Goal: Task Accomplishment & Management: Manage account settings

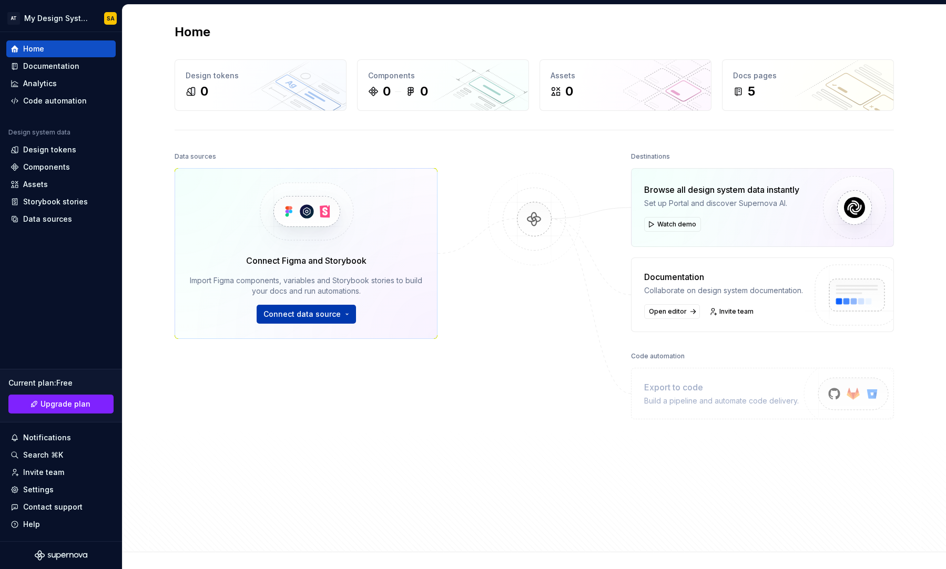
click at [322, 320] on button "Connect data source" at bounding box center [306, 314] width 99 height 19
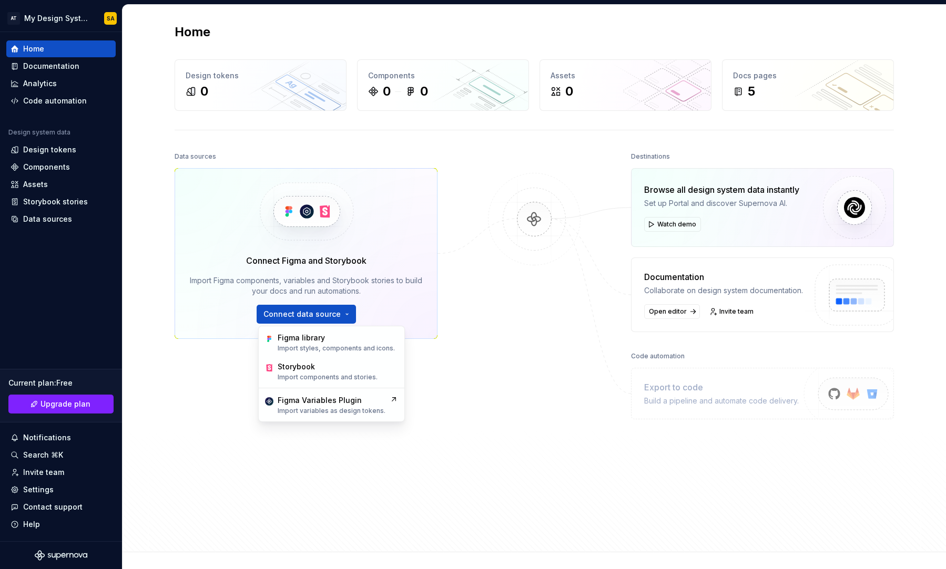
click at [480, 390] on div "Data sources Connect Figma and Storybook Import Figma components, variables and…" at bounding box center [534, 341] width 719 height 384
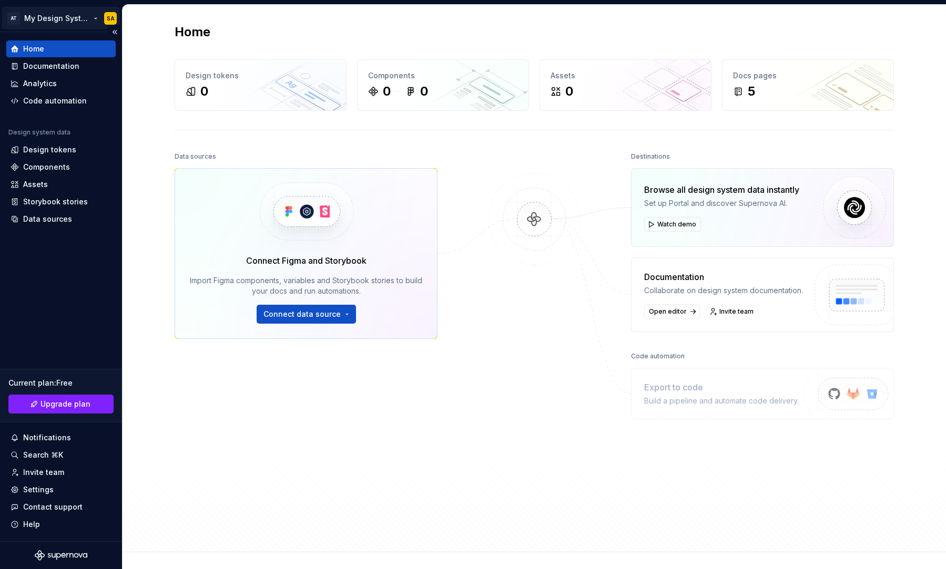
click at [54, 18] on html "AT My Design System SA Home Documentation Analytics Code automation Design syst…" at bounding box center [473, 284] width 946 height 569
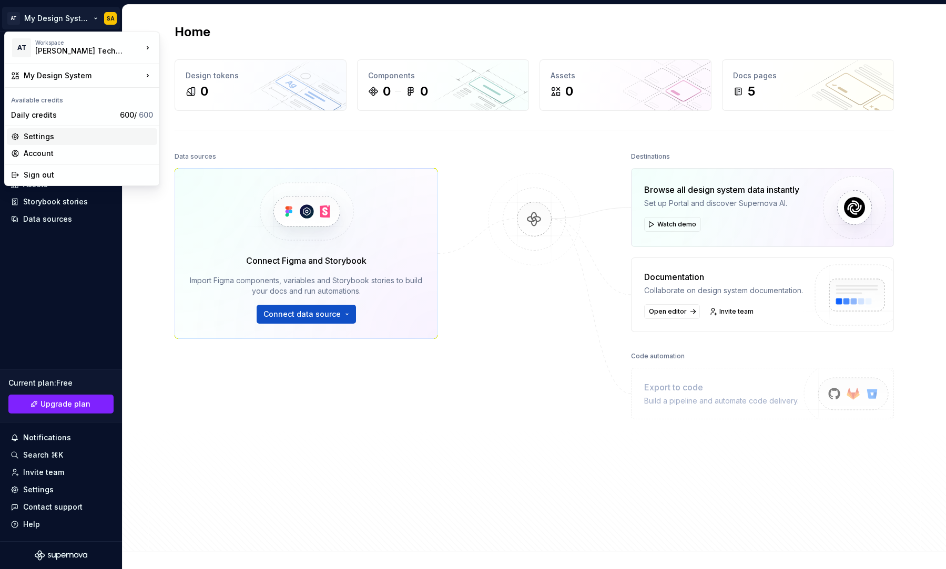
click at [68, 137] on div "Settings" at bounding box center [88, 136] width 129 height 11
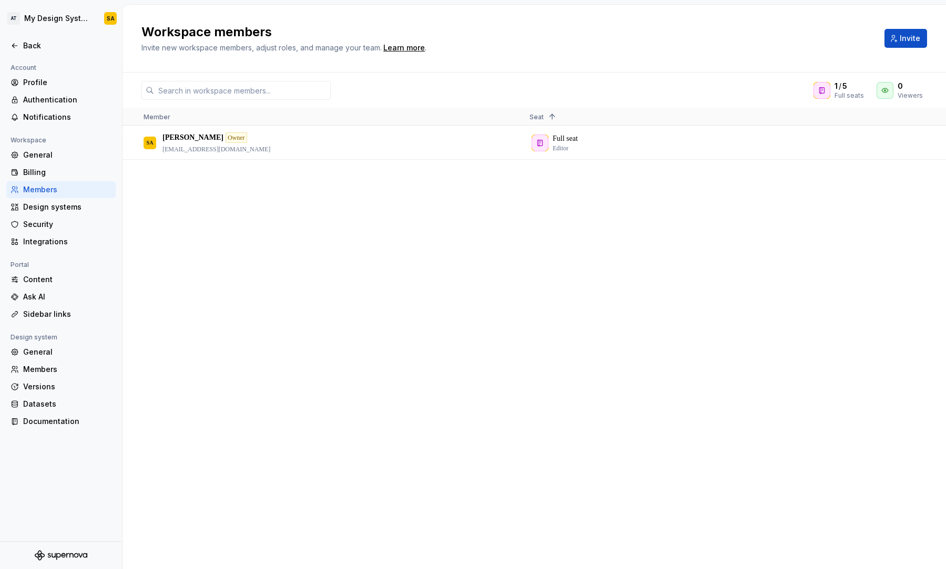
click at [594, 497] on div "[PERSON_NAME] Owner [PERSON_NAME][EMAIL_ADDRESS][DOMAIN_NAME] Full seat Editor" at bounding box center [533, 347] width 823 height 443
click at [436, 145] on div "[PERSON_NAME] Owner [PERSON_NAME][EMAIL_ADDRESS][DOMAIN_NAME]" at bounding box center [328, 143] width 369 height 32
click at [47, 151] on div "General" at bounding box center [67, 155] width 88 height 11
click at [67, 105] on div "Authentication" at bounding box center [67, 100] width 88 height 11
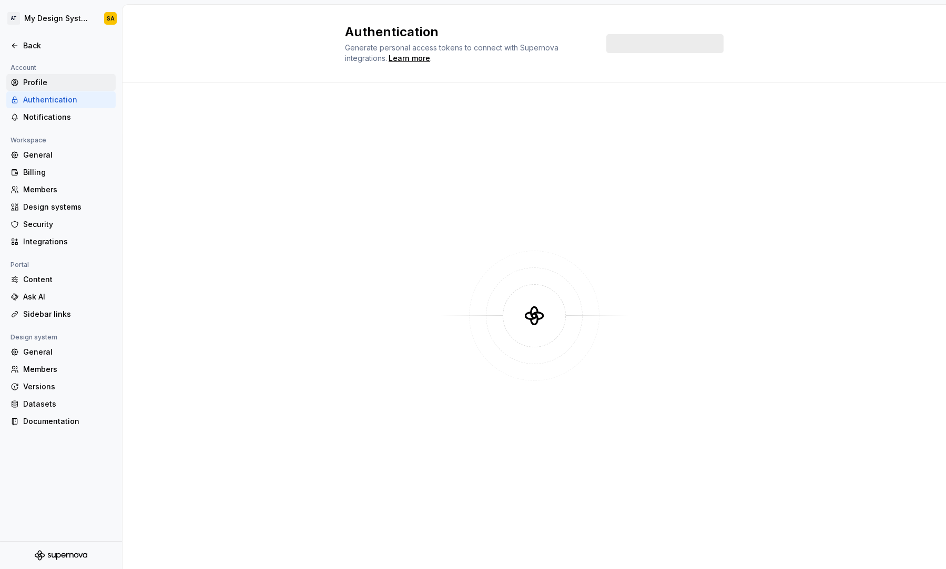
click at [63, 84] on div "Profile" at bounding box center [67, 82] width 88 height 11
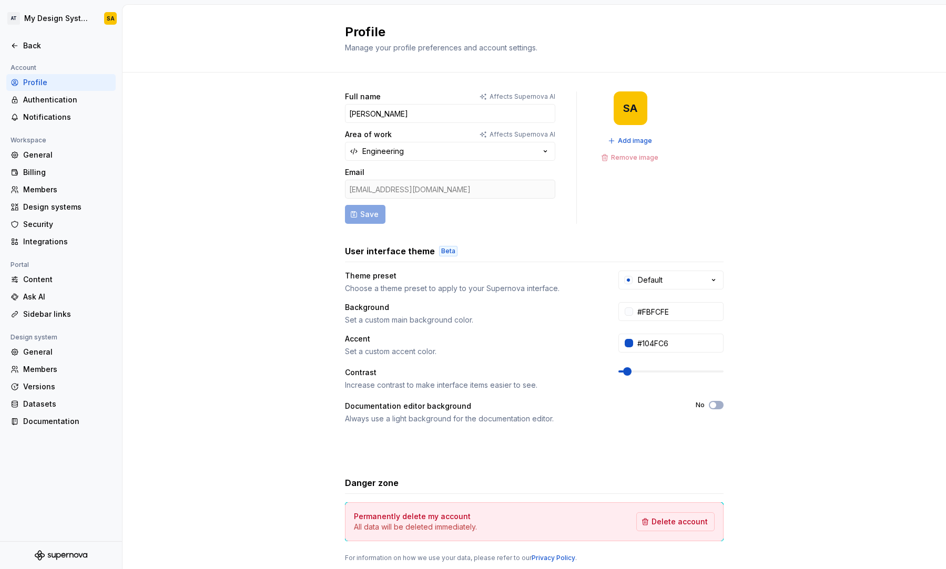
scroll to position [33, 0]
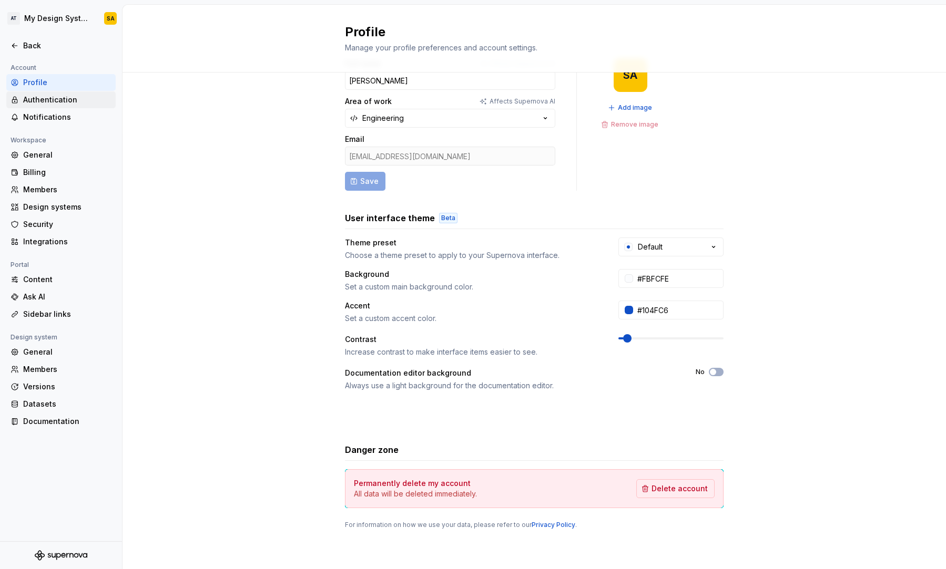
click at [39, 105] on div "Authentication" at bounding box center [67, 100] width 88 height 11
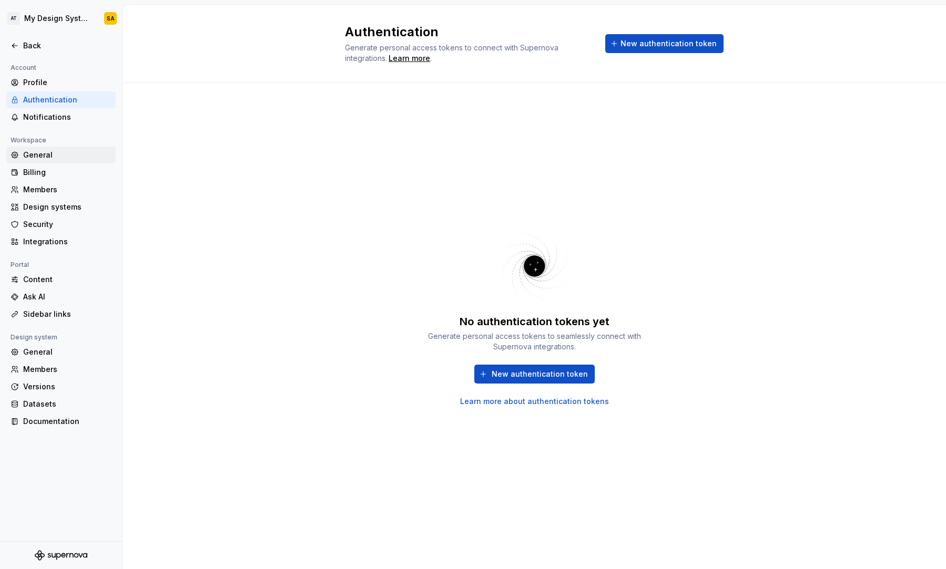
click at [44, 160] on div "General" at bounding box center [67, 155] width 88 height 11
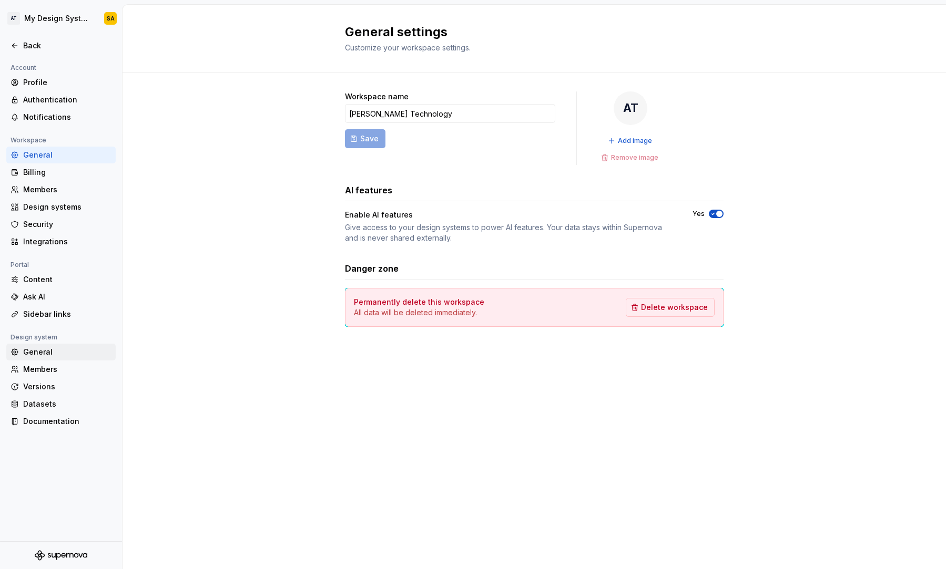
click at [59, 350] on div "General" at bounding box center [67, 352] width 88 height 11
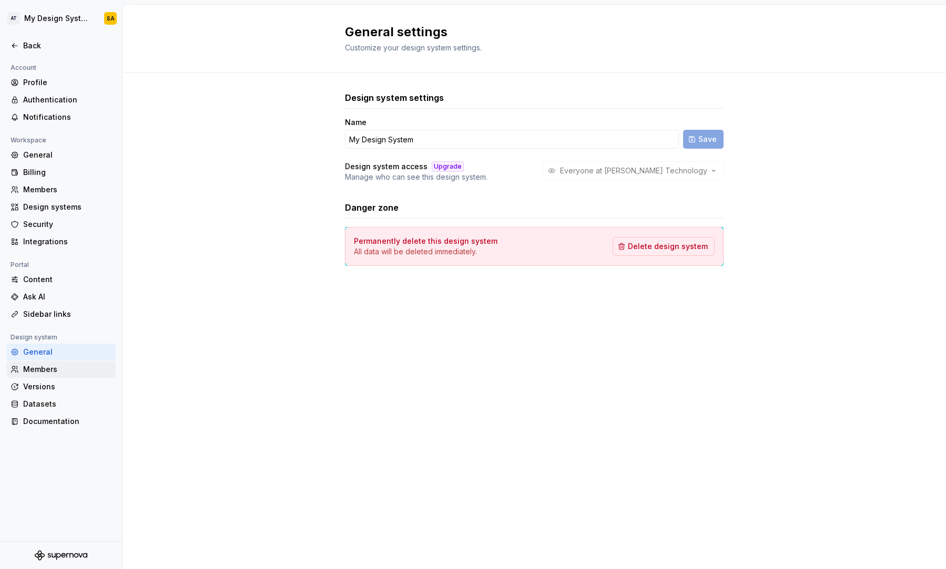
click at [42, 371] on div "Members" at bounding box center [67, 369] width 88 height 11
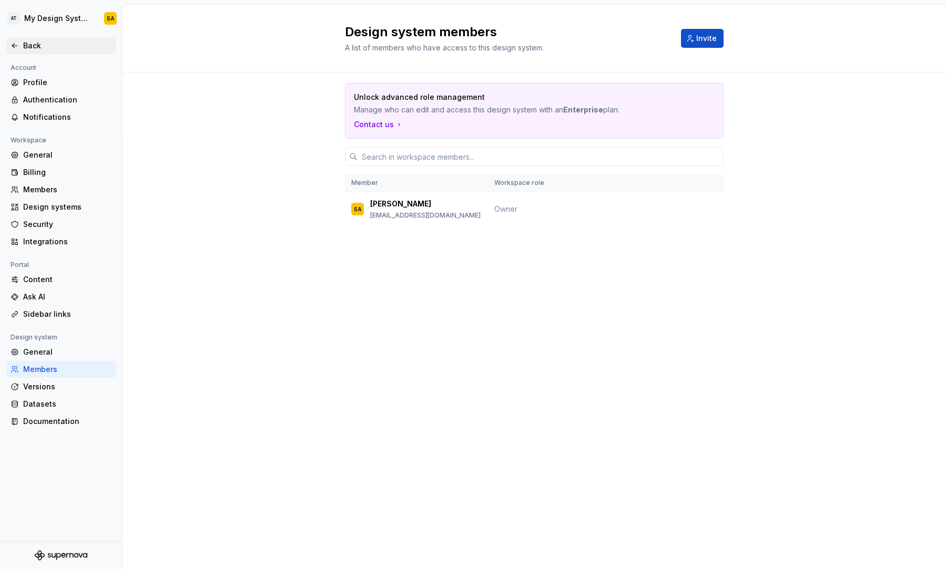
click at [91, 50] on div "Back" at bounding box center [67, 45] width 88 height 11
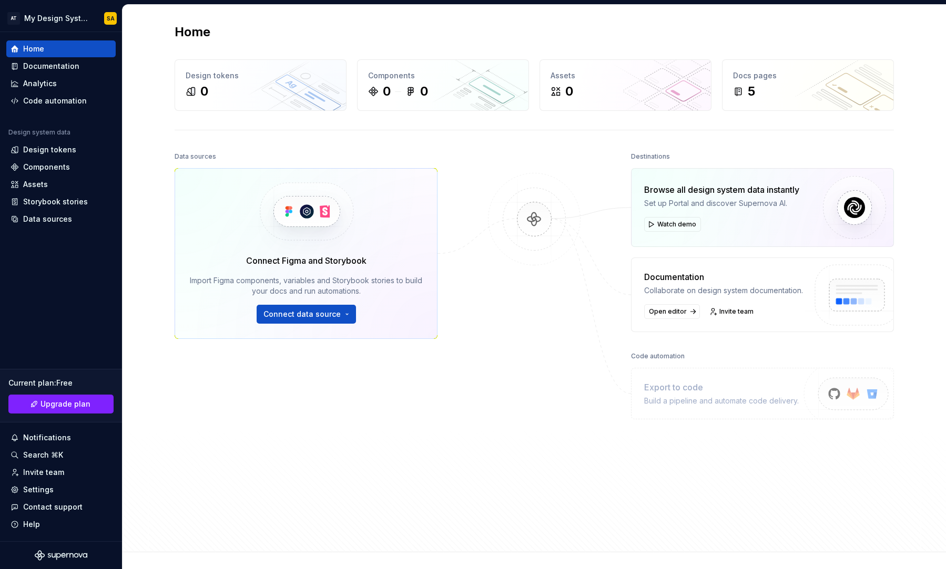
click at [274, 300] on div "Connect Figma and Storybook Import Figma components, variables and Storybook st…" at bounding box center [306, 288] width 232 height 69
click at [282, 311] on span "Connect data source" at bounding box center [301, 314] width 77 height 11
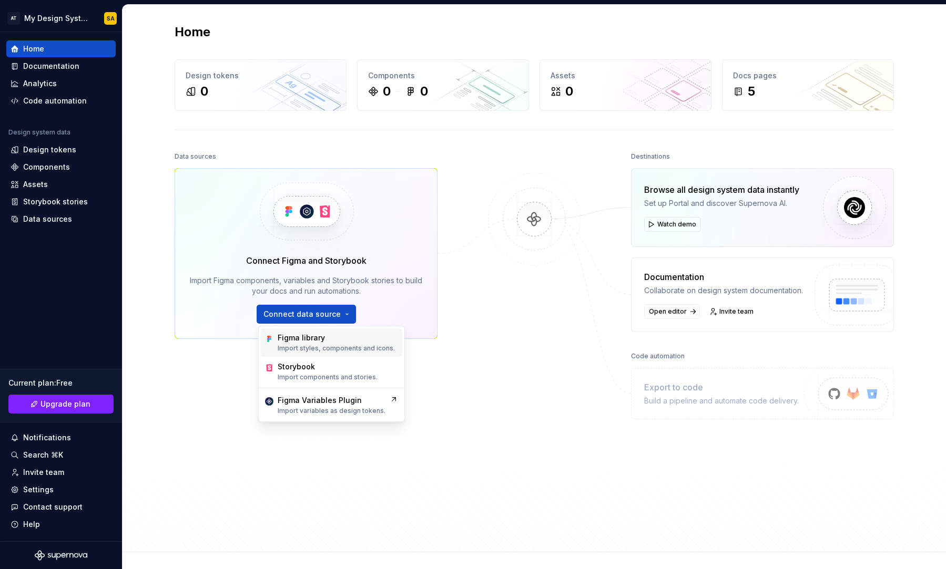
click at [356, 348] on p "Import styles, components and icons." at bounding box center [336, 348] width 117 height 8
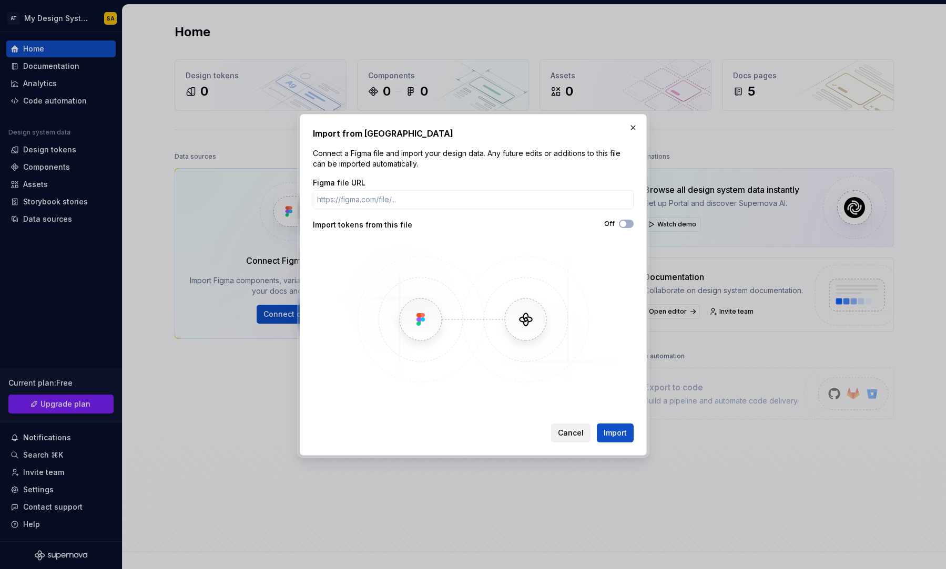
click at [567, 429] on span "Cancel" at bounding box center [571, 433] width 26 height 11
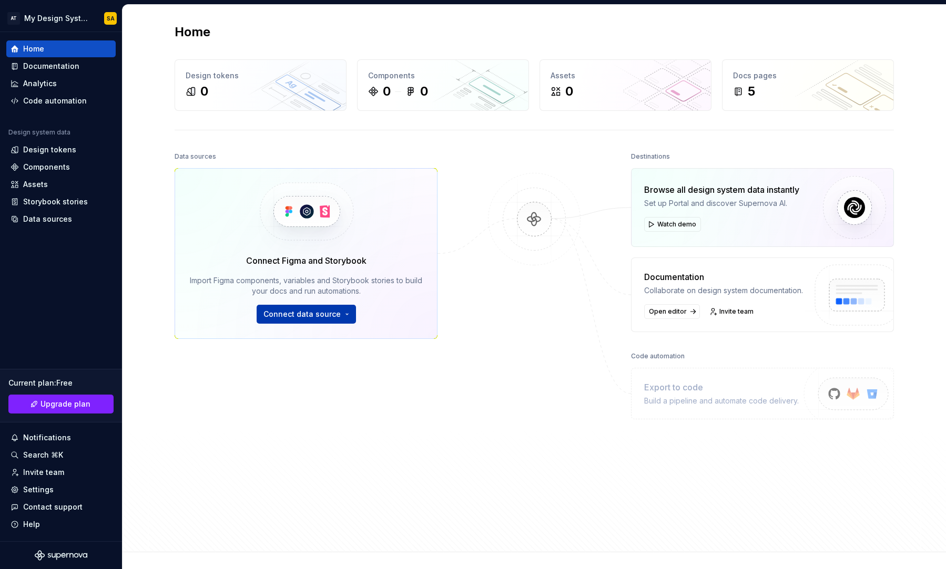
click at [290, 319] on span "Connect data source" at bounding box center [301, 314] width 77 height 11
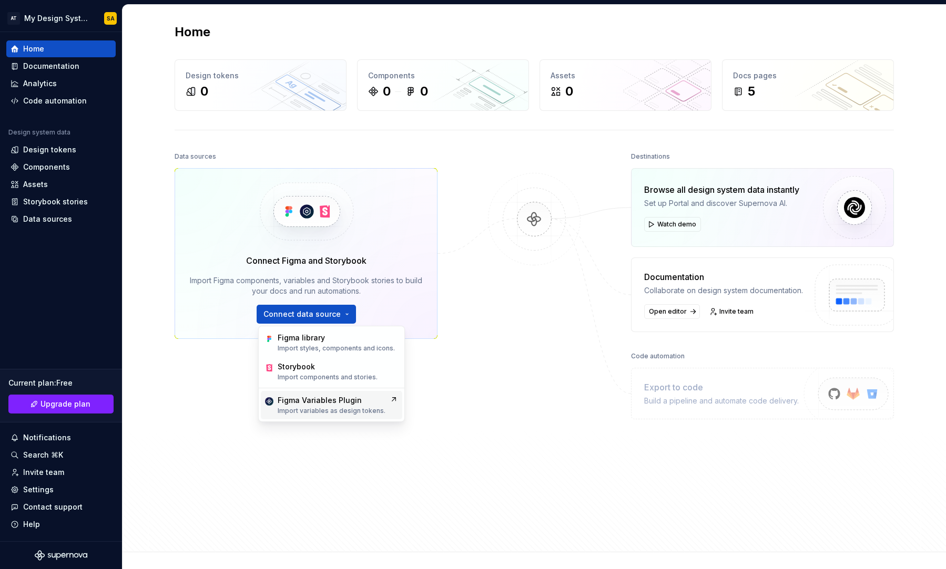
click at [318, 409] on p "Import variables as design tokens." at bounding box center [332, 411] width 108 height 8
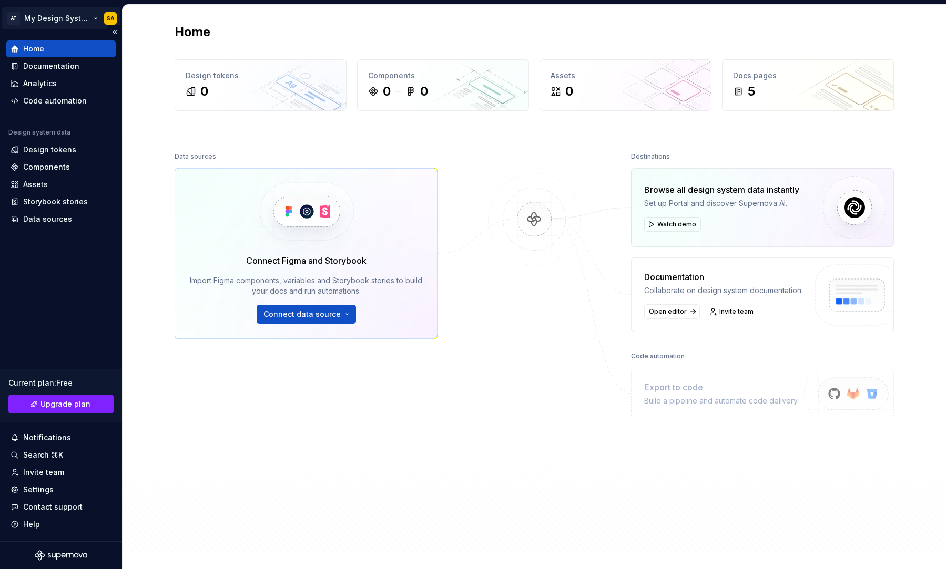
click at [39, 22] on html "AT My Design System SA Home Documentation Analytics Code automation Design syst…" at bounding box center [473, 284] width 946 height 569
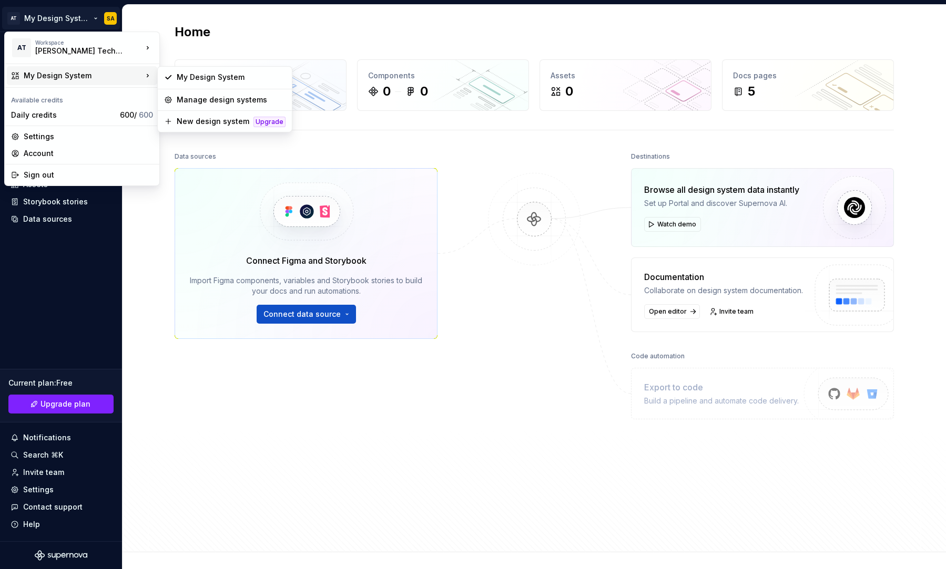
click at [61, 71] on div "My Design System" at bounding box center [83, 75] width 119 height 11
click at [202, 78] on div "My Design System" at bounding box center [231, 77] width 109 height 11
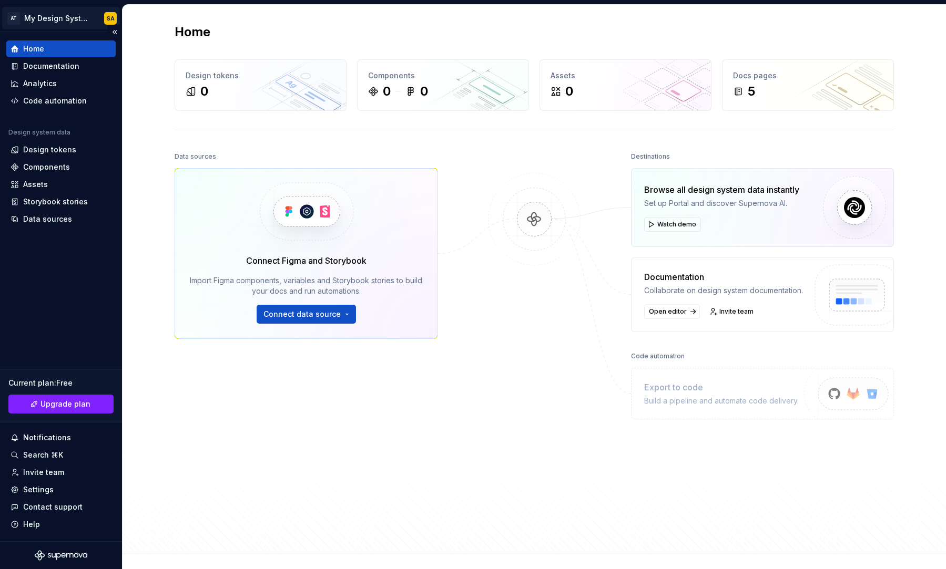
click at [61, 22] on html "AT My Design System SA Home Documentation Analytics Code automation Design syst…" at bounding box center [473, 284] width 946 height 569
click at [15, 13] on html "AT My Design System SA Home Documentation Analytics Code automation Design syst…" at bounding box center [473, 284] width 946 height 569
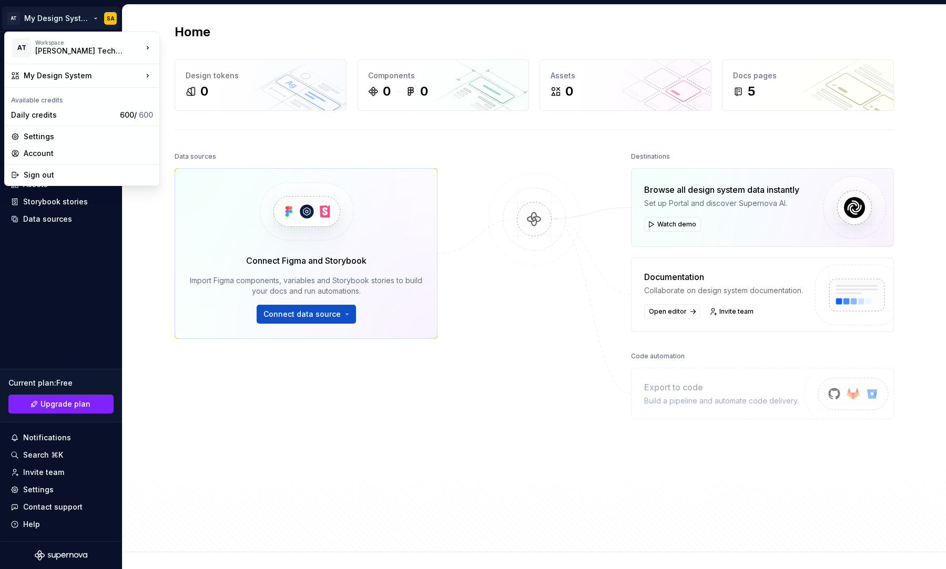
click at [83, 312] on html "AT My Design System SA Home Documentation Analytics Code automation Design syst…" at bounding box center [473, 284] width 946 height 569
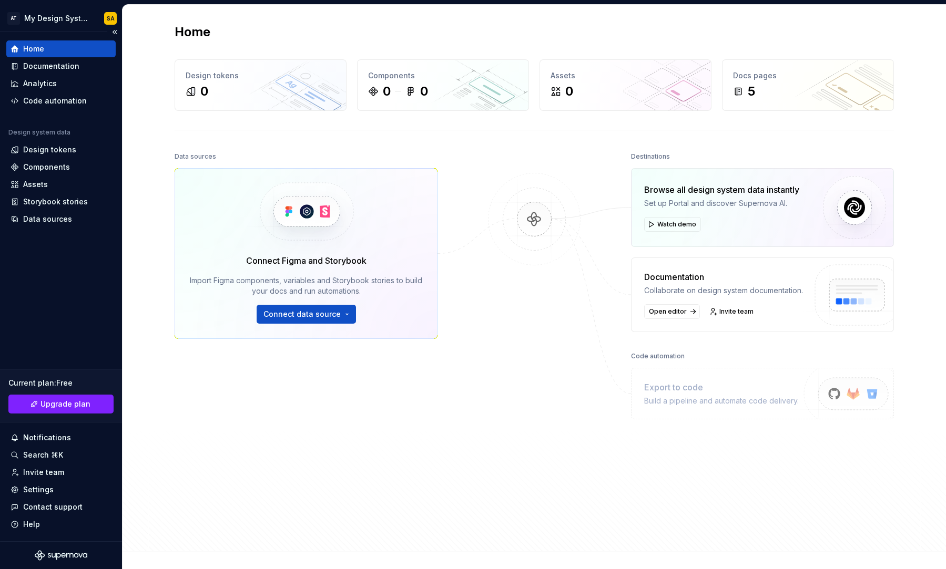
click at [83, 50] on div "Home" at bounding box center [61, 49] width 101 height 11
click at [76, 155] on div "Design tokens" at bounding box center [61, 150] width 101 height 11
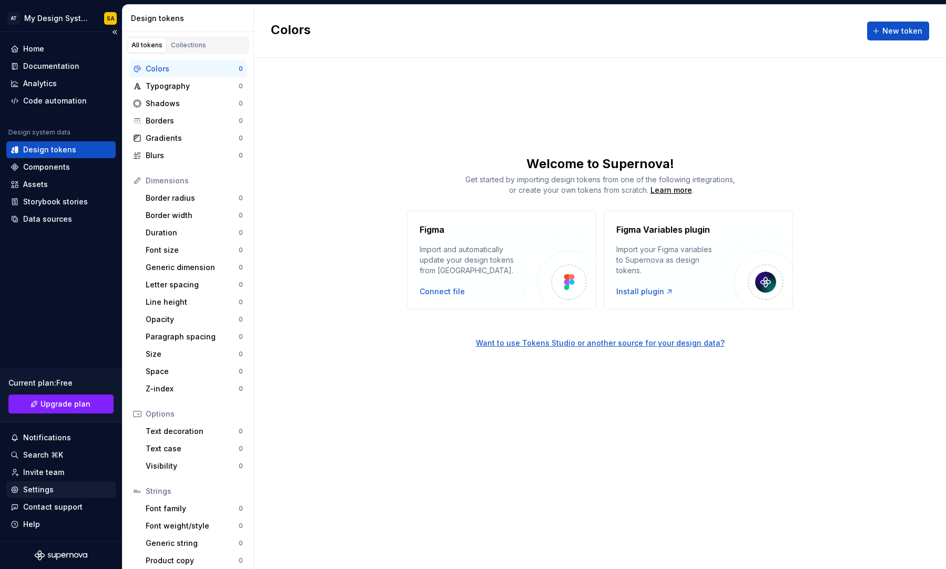
click at [64, 492] on div "Settings" at bounding box center [61, 490] width 101 height 11
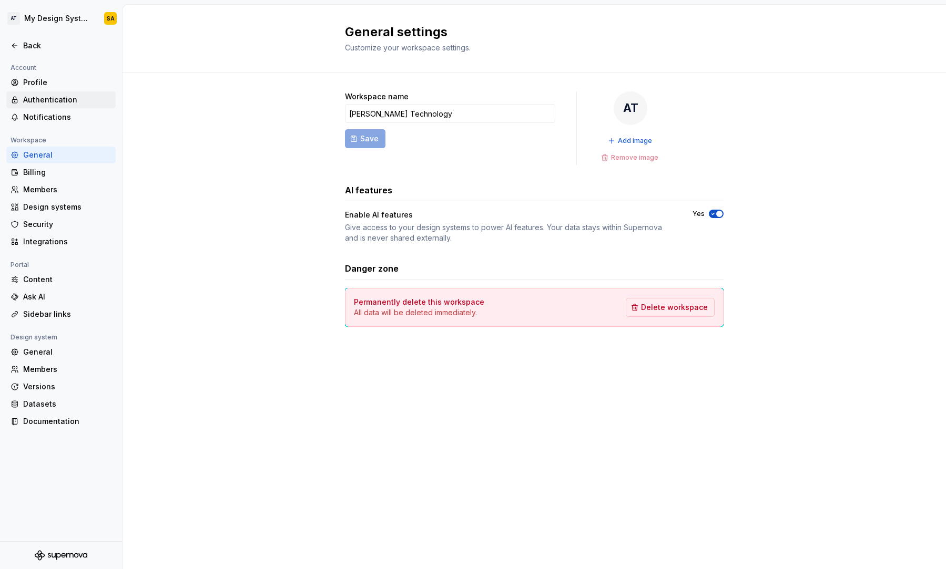
click at [55, 100] on div "Authentication" at bounding box center [67, 100] width 88 height 11
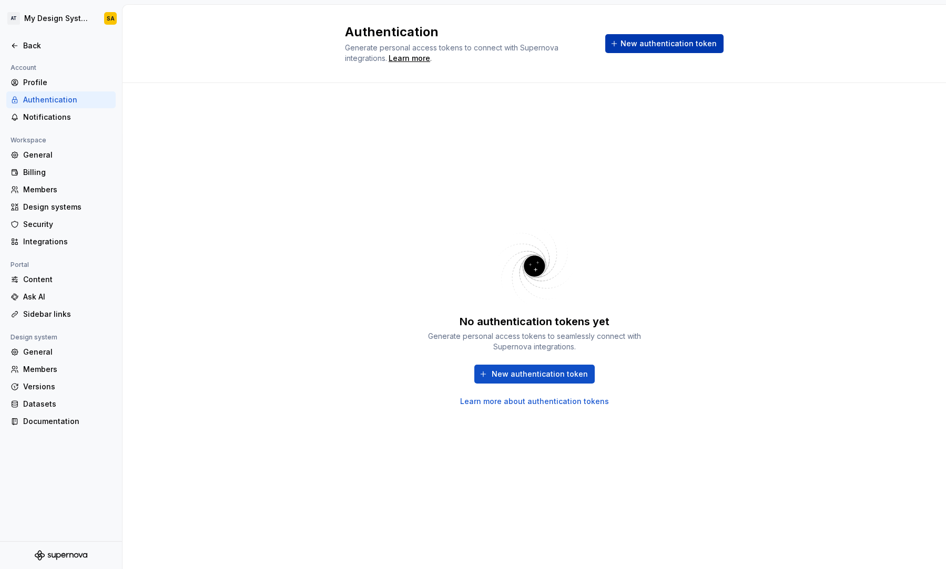
click at [643, 40] on span "New authentication token" at bounding box center [668, 43] width 96 height 11
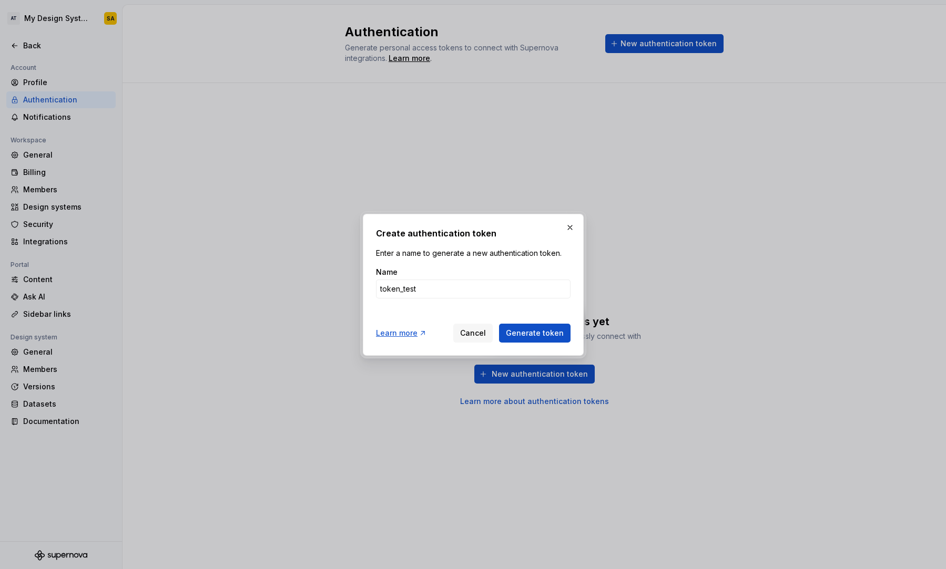
type input "token_test"
click at [499, 324] on button "Generate token" at bounding box center [534, 333] width 71 height 19
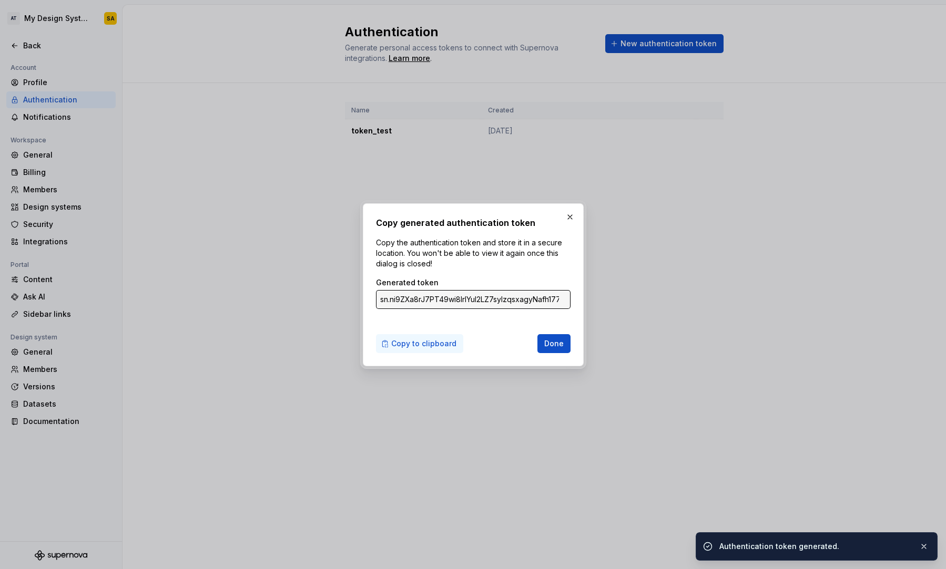
click at [434, 343] on span "Copy to clipboard" at bounding box center [423, 344] width 65 height 11
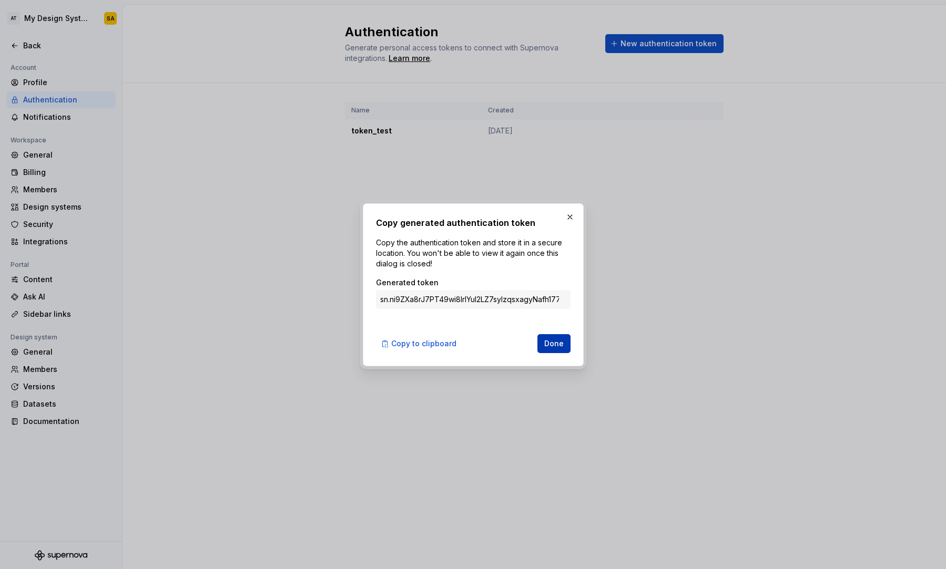
click at [554, 349] on button "Done" at bounding box center [553, 343] width 33 height 19
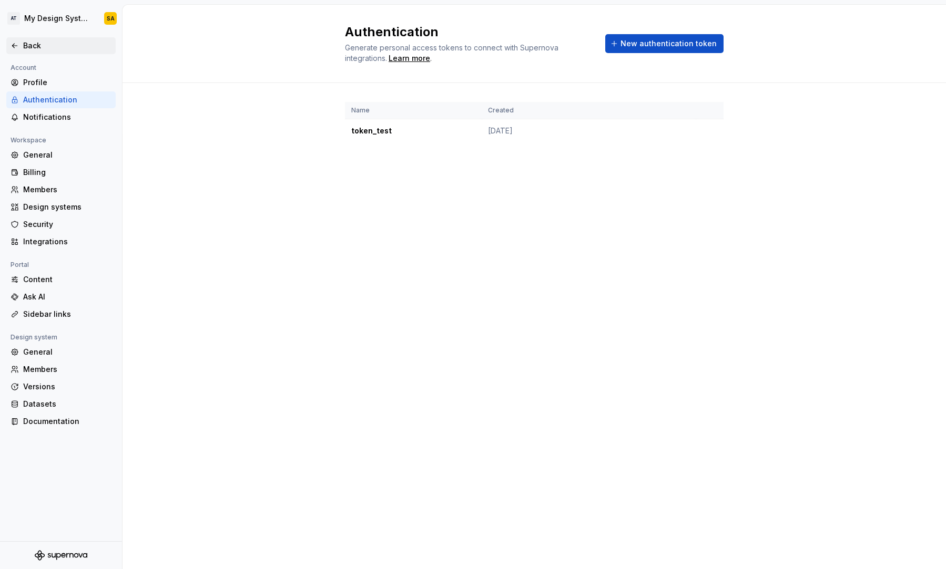
click at [57, 49] on div "Back" at bounding box center [67, 45] width 88 height 11
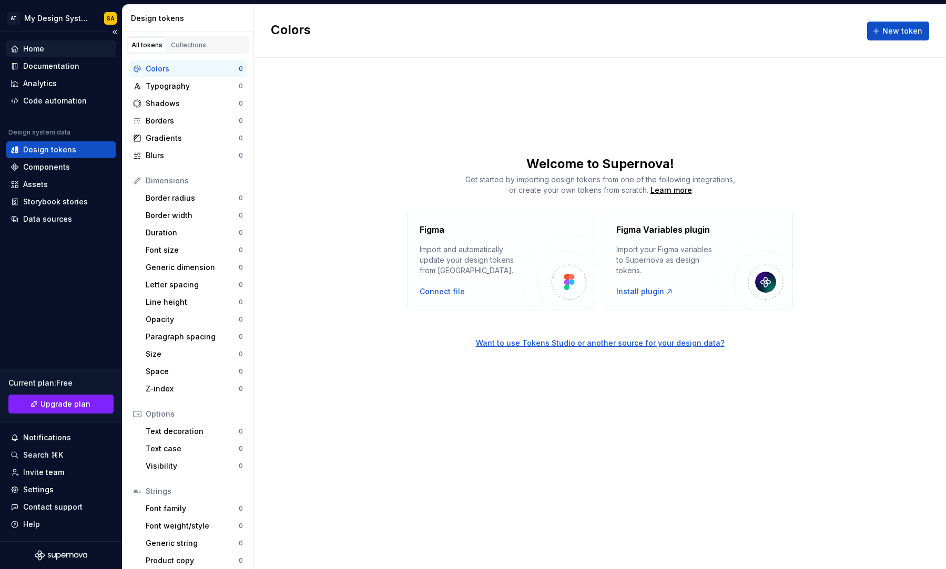
click at [67, 46] on div "Home" at bounding box center [61, 49] width 101 height 11
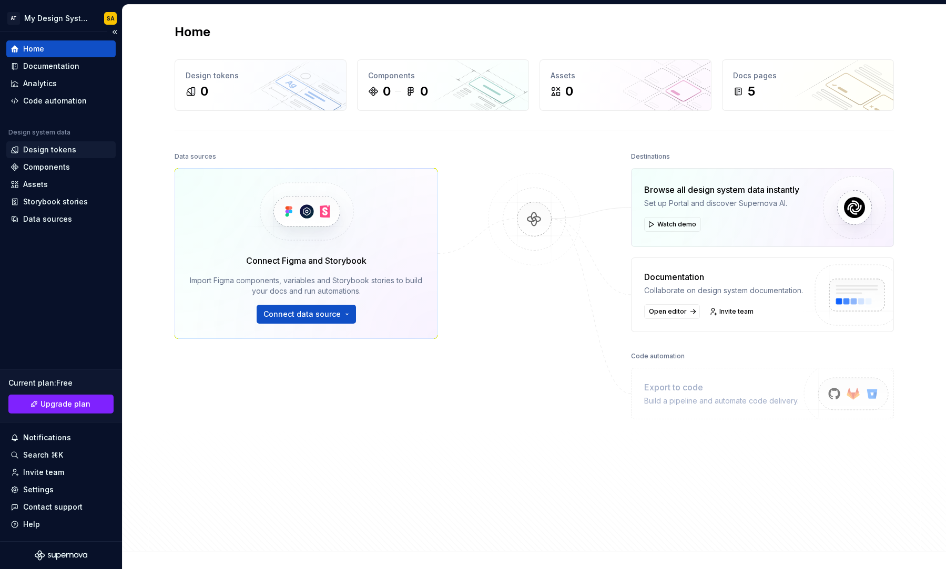
click at [42, 153] on div "Design tokens" at bounding box center [49, 150] width 53 height 11
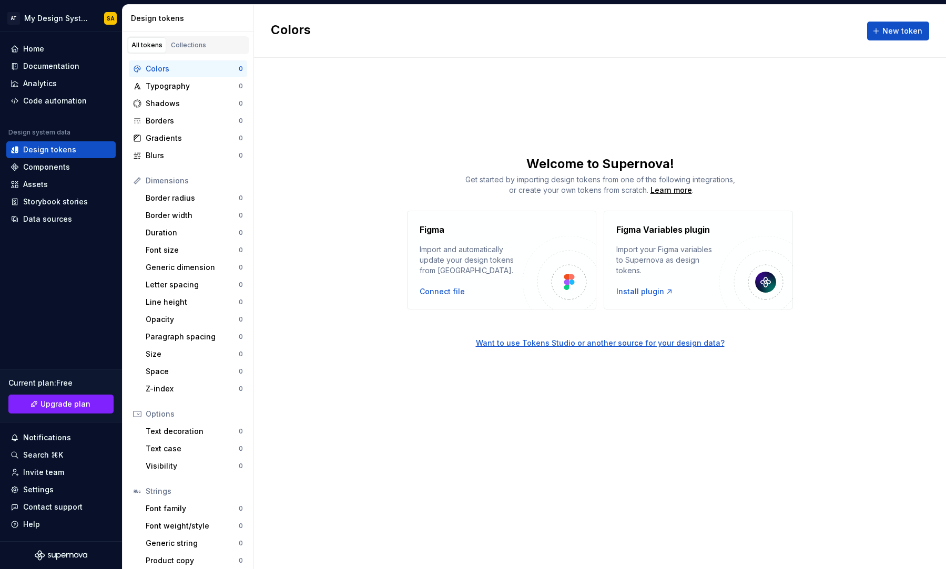
click at [191, 33] on div "All tokens Collections" at bounding box center [187, 43] width 131 height 22
click at [183, 45] on div "Collections" at bounding box center [188, 45] width 35 height 8
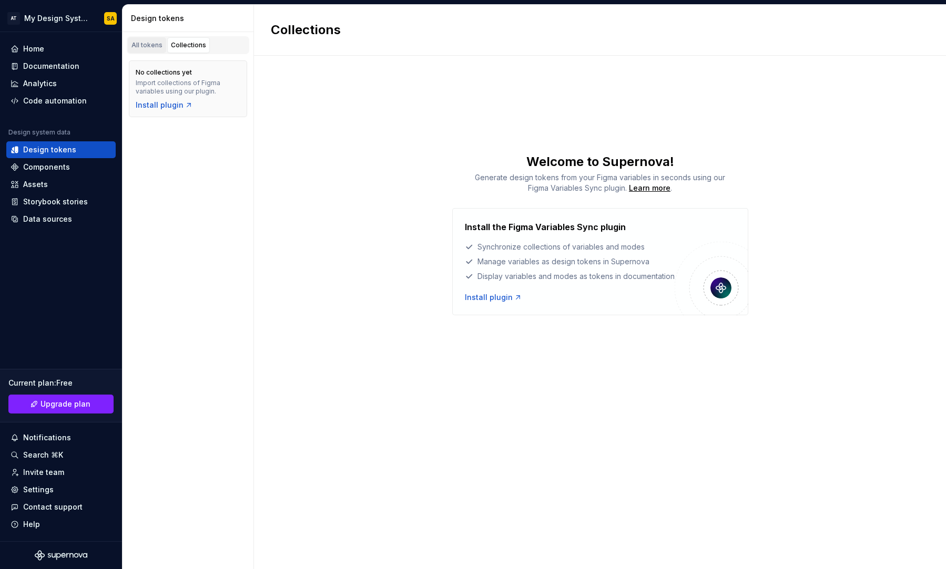
click at [157, 47] on div "All tokens" at bounding box center [146, 45] width 31 height 8
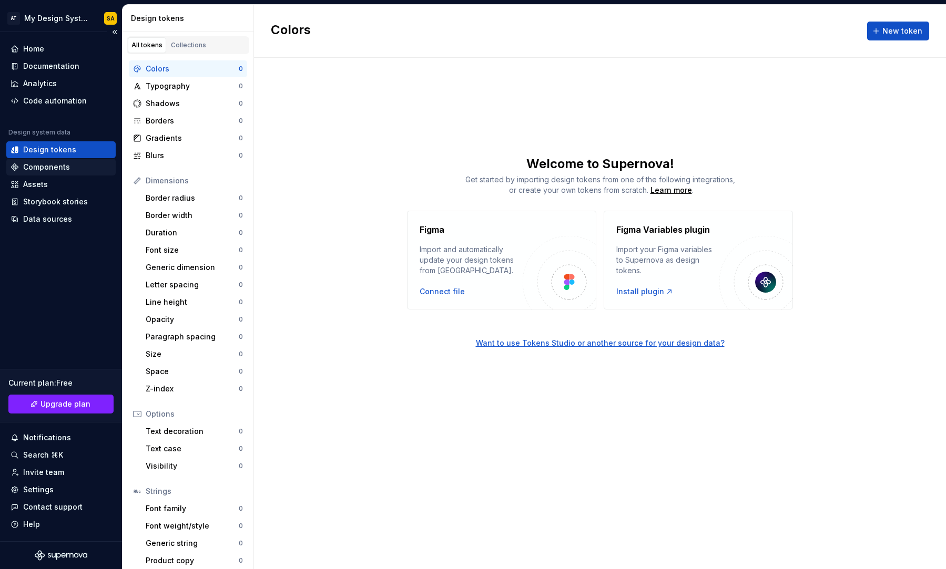
click at [85, 169] on div "Components" at bounding box center [61, 167] width 101 height 11
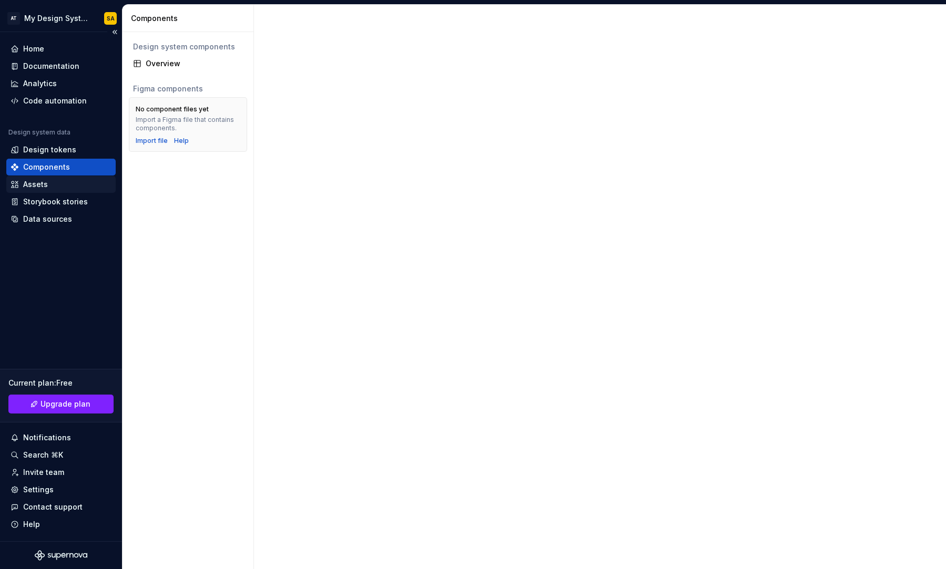
click at [91, 186] on div "Assets" at bounding box center [61, 184] width 101 height 11
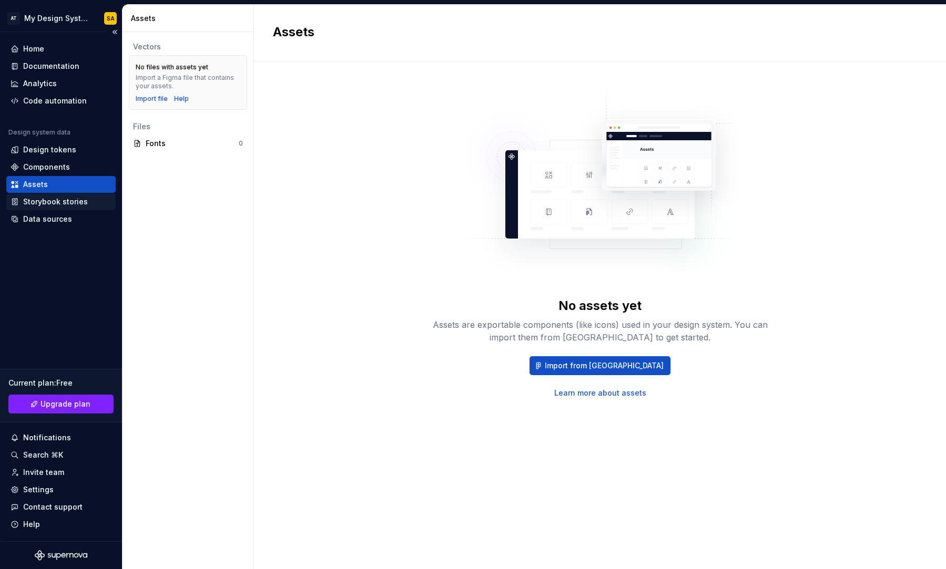
click at [79, 197] on div "Storybook stories" at bounding box center [55, 202] width 65 height 11
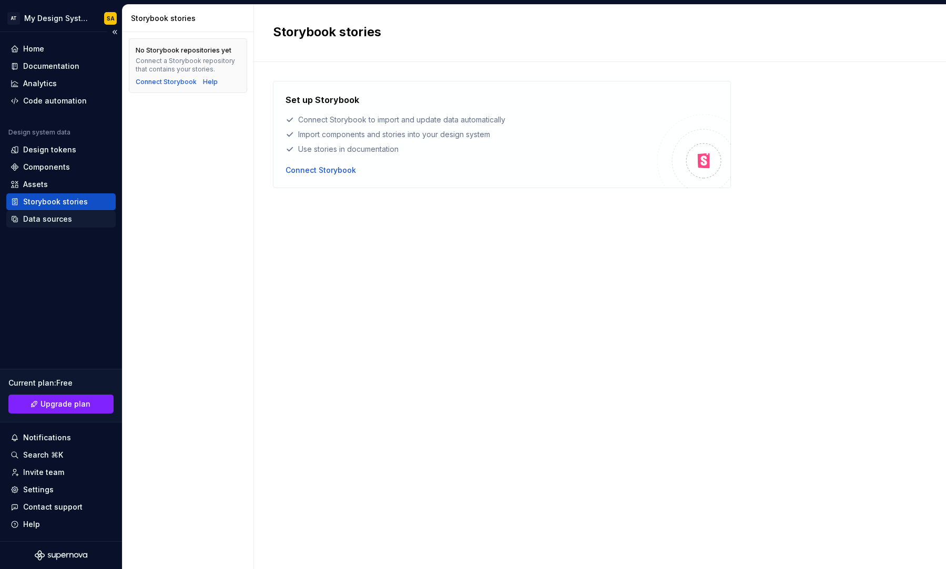
click at [60, 219] on div "Data sources" at bounding box center [47, 219] width 49 height 11
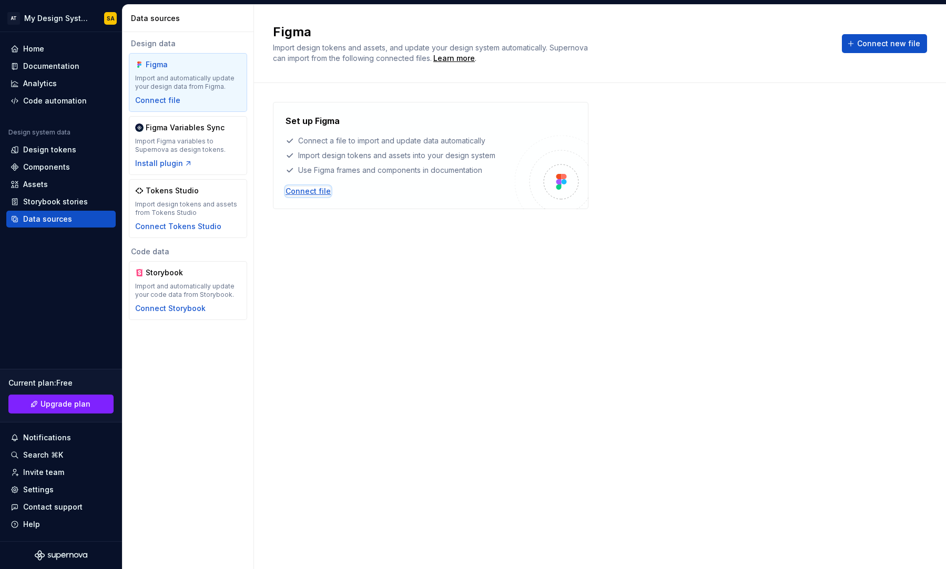
click at [324, 191] on div "Connect file" at bounding box center [307, 191] width 45 height 11
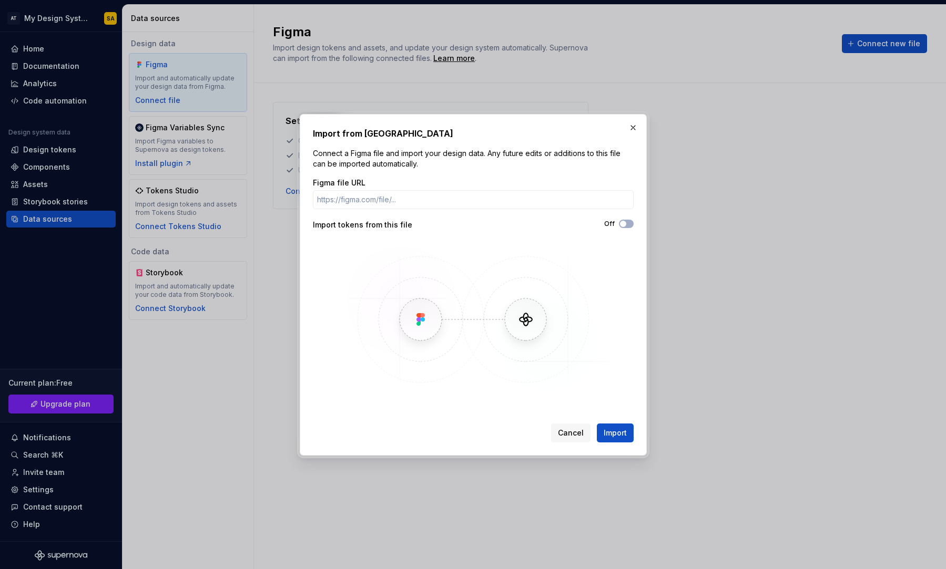
click at [380, 210] on div "Figma file URL Import tokens from this file Off" at bounding box center [473, 288] width 321 height 221
click at [382, 205] on input "Figma file URL" at bounding box center [473, 199] width 321 height 19
click at [631, 134] on button "button" at bounding box center [633, 127] width 15 height 15
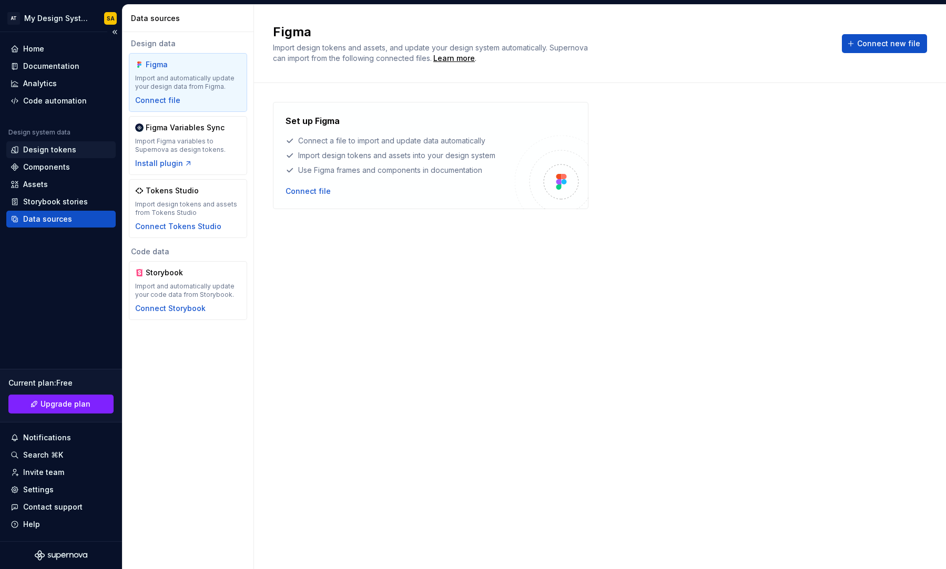
click at [71, 147] on div "Design tokens" at bounding box center [49, 150] width 53 height 11
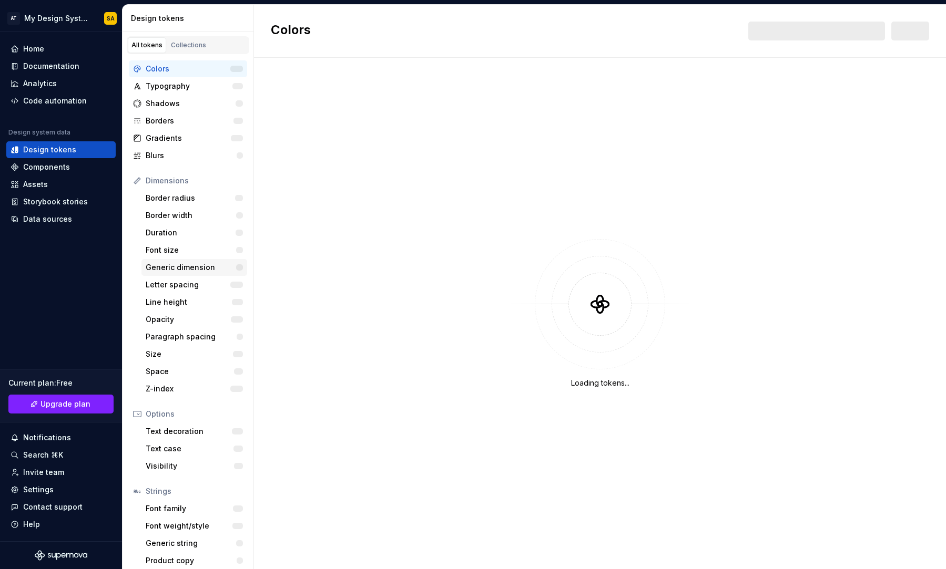
scroll to position [6, 0]
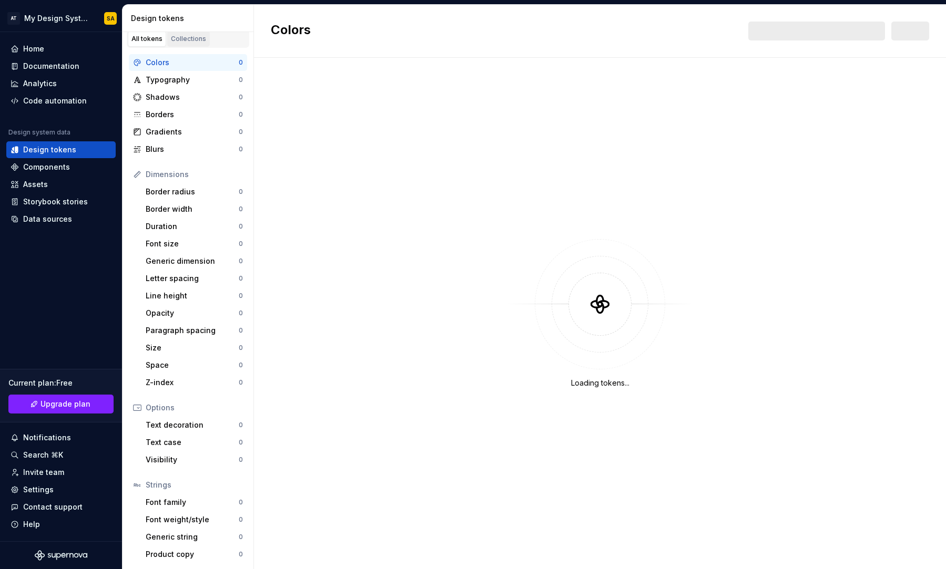
click at [191, 35] on div "Collections" at bounding box center [188, 39] width 35 height 8
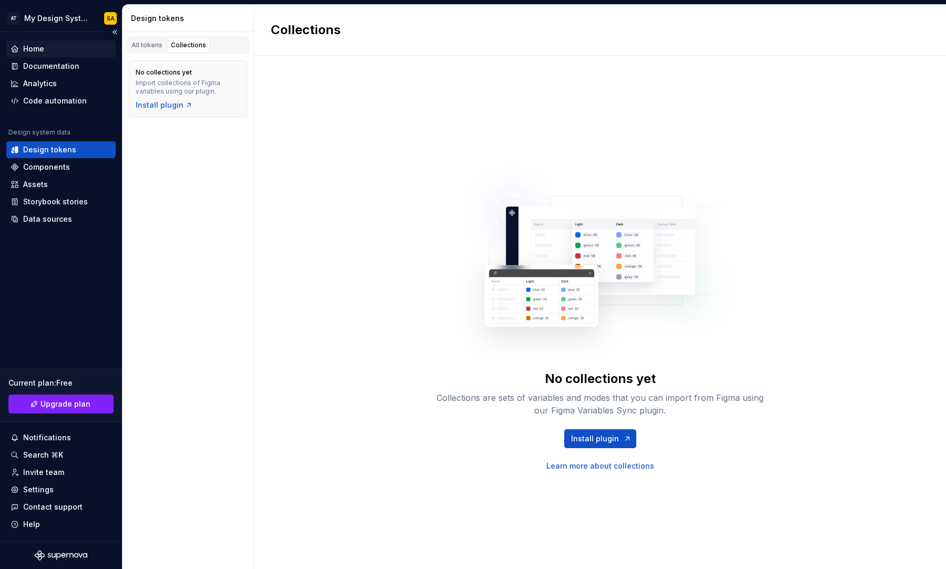
click at [68, 56] on div "Home" at bounding box center [60, 48] width 109 height 17
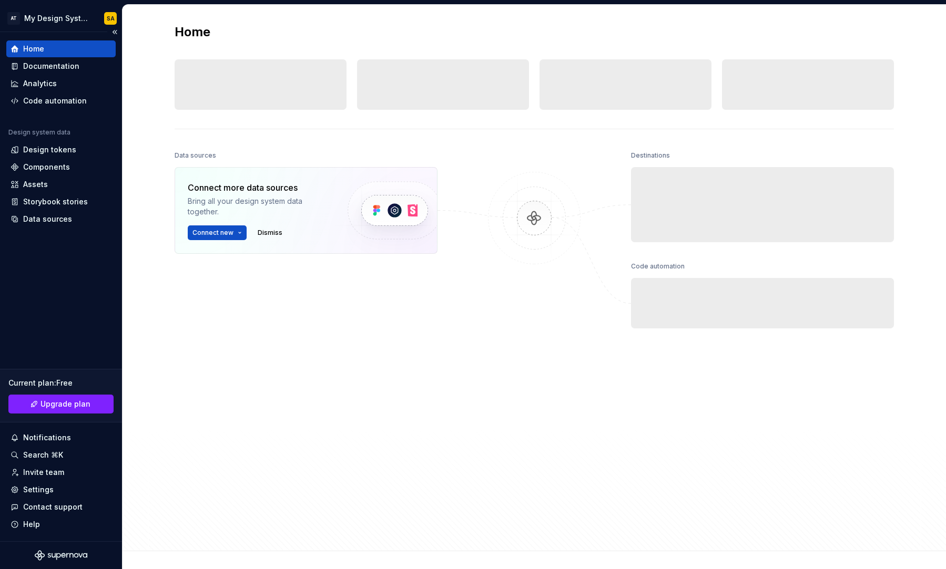
click at [68, 56] on div "Home" at bounding box center [60, 48] width 109 height 17
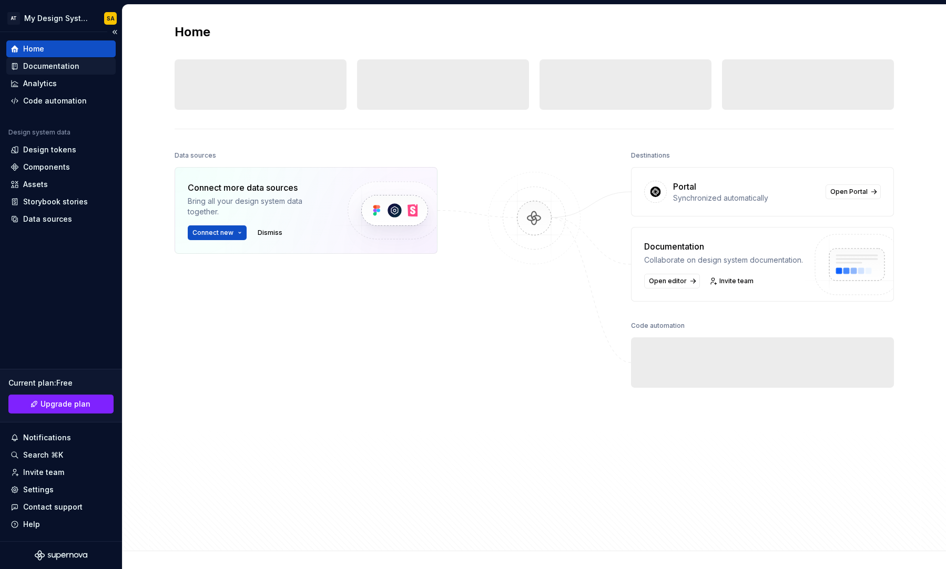
click at [63, 67] on div "Documentation" at bounding box center [51, 66] width 56 height 11
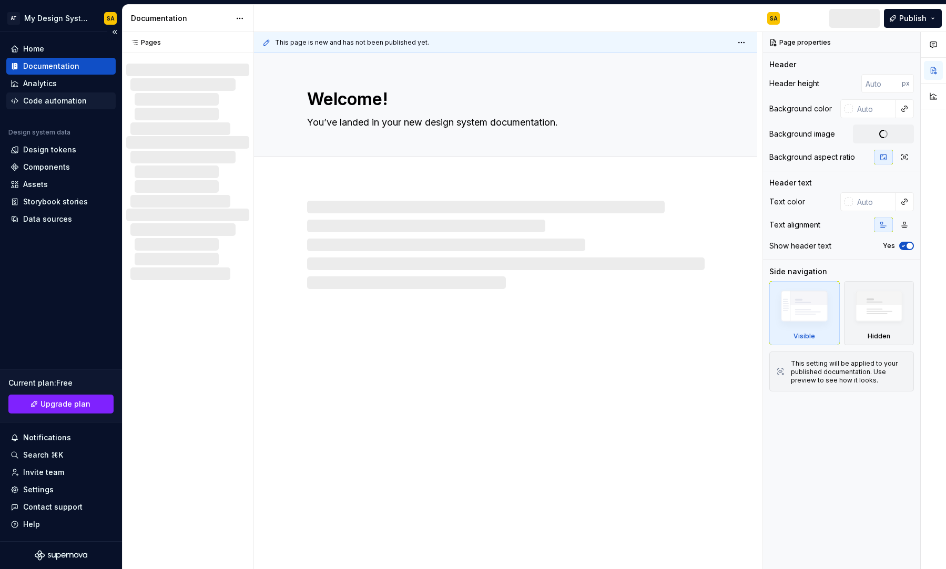
click at [56, 95] on div "Code automation" at bounding box center [60, 101] width 109 height 17
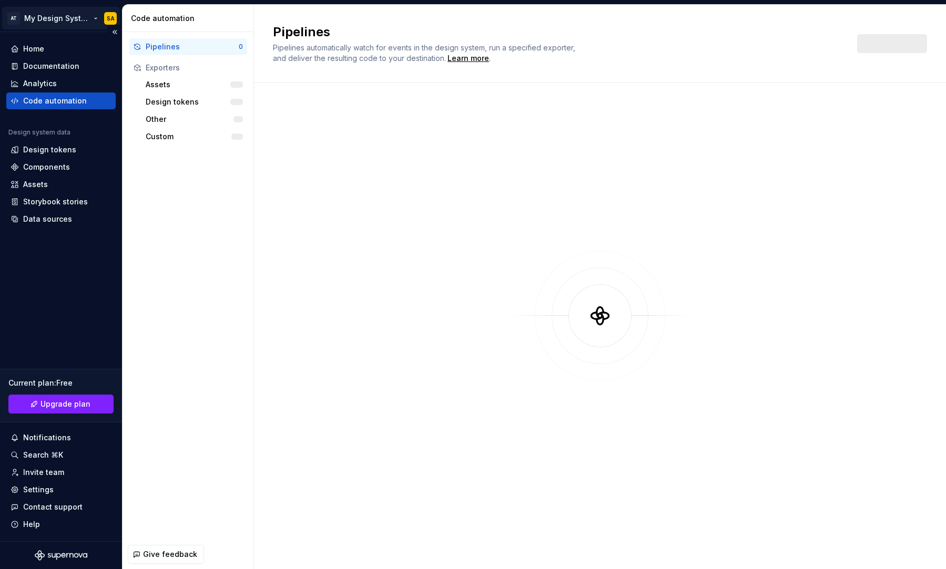
click at [84, 19] on html "AT My Design System SA Home Documentation Analytics Code automation Design syst…" at bounding box center [473, 284] width 946 height 569
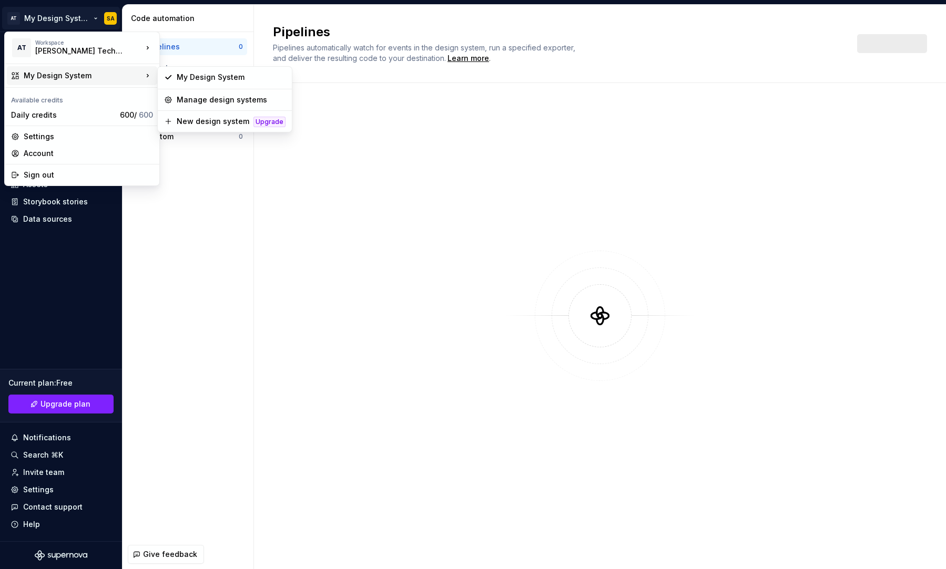
click at [93, 83] on div "My Design System" at bounding box center [82, 75] width 150 height 19
click at [231, 83] on div "My Design System" at bounding box center [225, 77] width 130 height 17
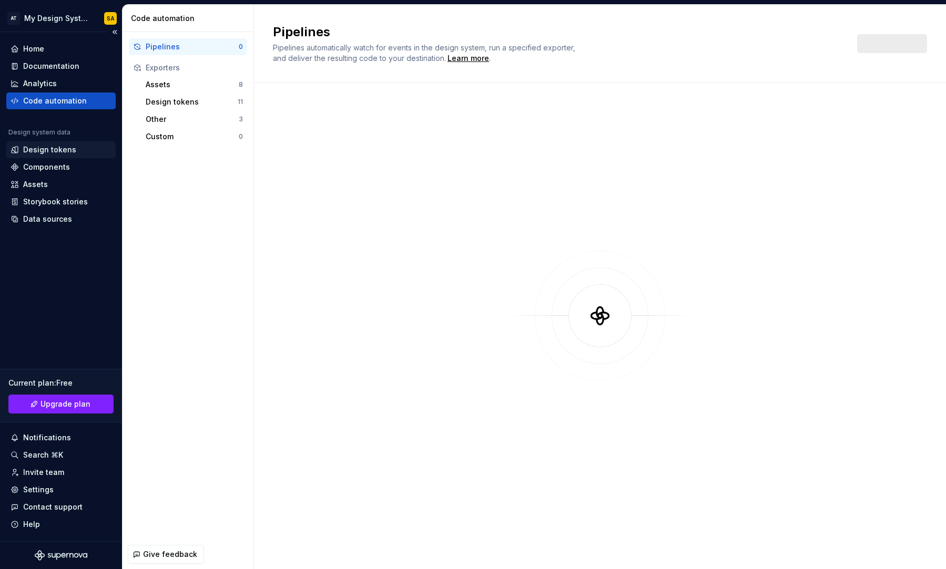
click at [44, 157] on div "Design tokens" at bounding box center [60, 149] width 109 height 17
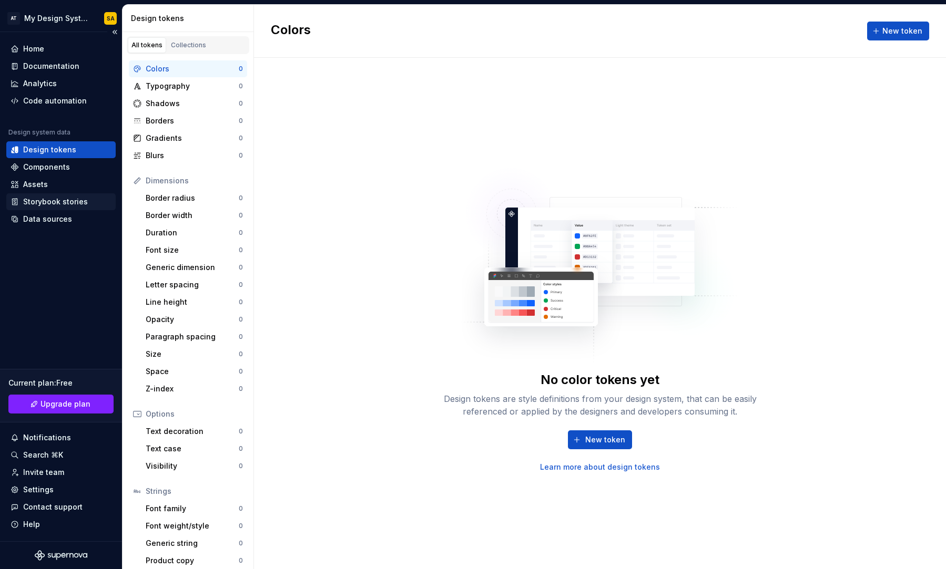
click at [42, 193] on div "Storybook stories" at bounding box center [60, 201] width 109 height 17
click at [46, 186] on div "Assets" at bounding box center [35, 184] width 25 height 11
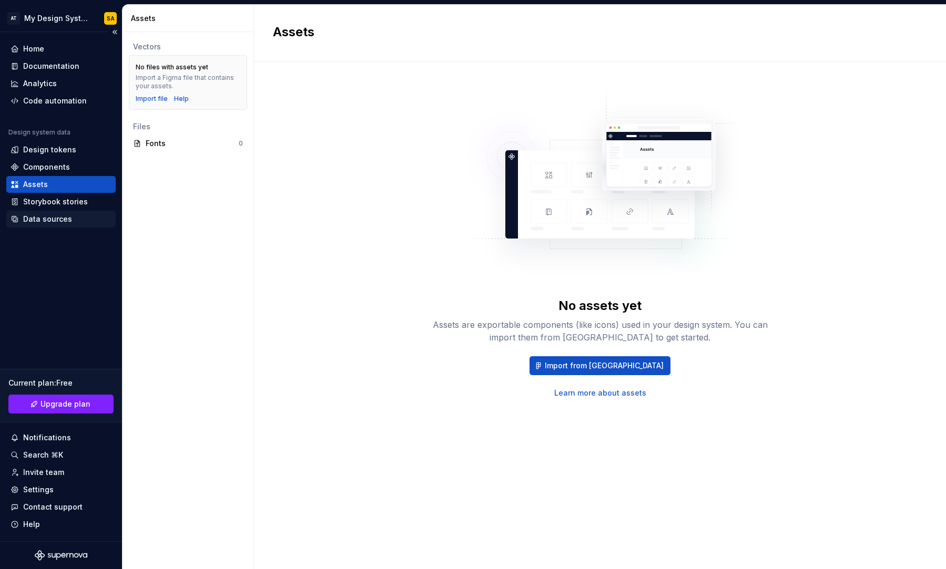
click at [57, 223] on div "Data sources" at bounding box center [47, 219] width 49 height 11
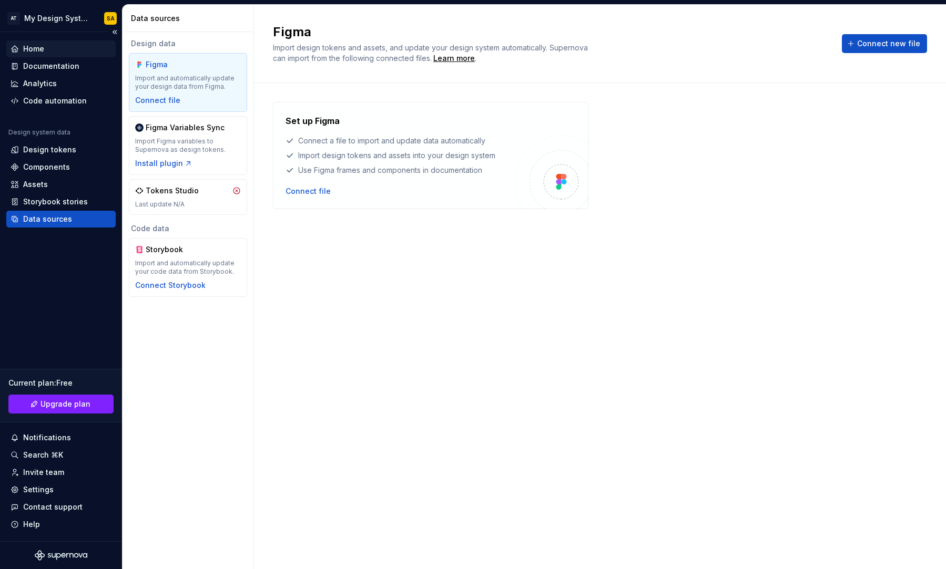
click at [96, 44] on div "Home" at bounding box center [61, 49] width 101 height 11
